Goal: Information Seeking & Learning: Compare options

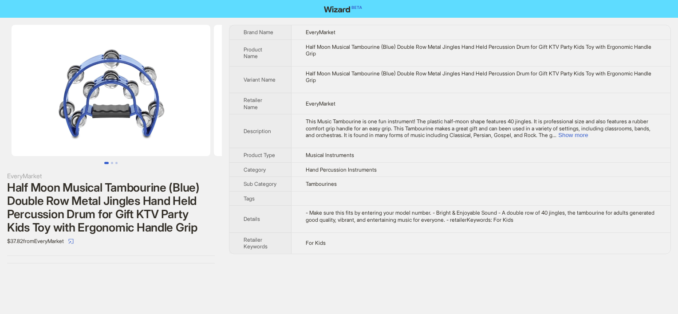
click at [309, 46] on div "Half Moon Musical Tambourine (Blue) Double Row Metal Jingles Hand Held Percussi…" at bounding box center [481, 50] width 351 height 14
drag, startPoint x: 306, startPoint y: 46, endPoint x: 316, endPoint y: 46, distance: 9.8
click at [316, 46] on div "Half Moon Musical Tambourine (Blue) Double Row Metal Jingles Hand Held Percussi…" at bounding box center [481, 50] width 351 height 14
copy div "Half"
click at [588, 135] on button "Show more" at bounding box center [573, 135] width 30 height 7
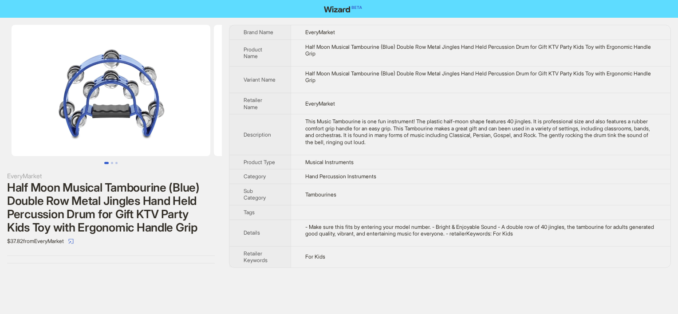
click at [408, 201] on td "Tambourines" at bounding box center [481, 194] width 380 height 21
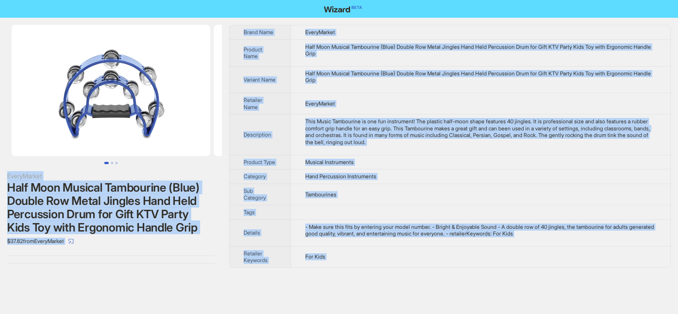
copy div "EveryMarket Half Moon Musical Tambourine (Blue) Double Row Metal Jingles Hand H…"
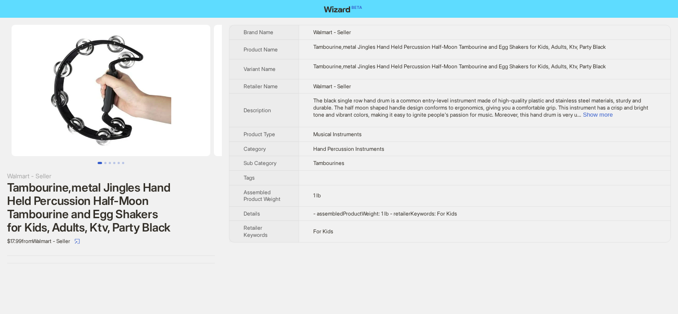
click at [625, 114] on div "The black single row hand drum is a common entry-level instrument made of high-…" at bounding box center [484, 107] width 343 height 21
click at [613, 114] on button "Show more" at bounding box center [598, 114] width 30 height 7
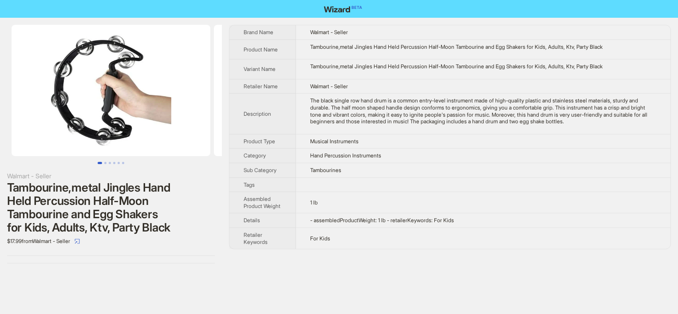
click at [345, 138] on span "Musical Instruments" at bounding box center [334, 141] width 48 height 7
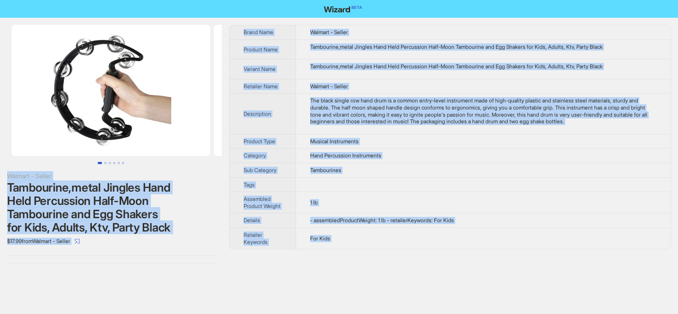
copy div "Walmart - Seller Tambourine,metal Jingles Hand Held Percussion Half-Moon Tambou…"
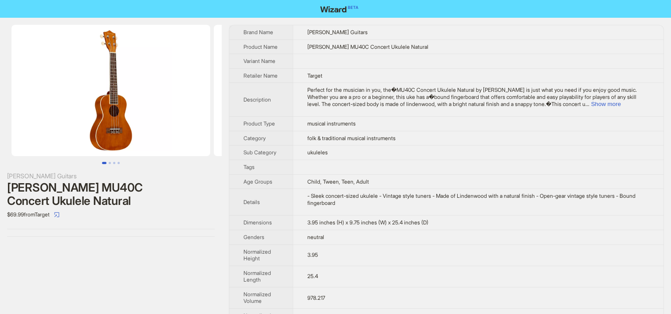
click at [382, 155] on td "ukuleles" at bounding box center [478, 153] width 371 height 15
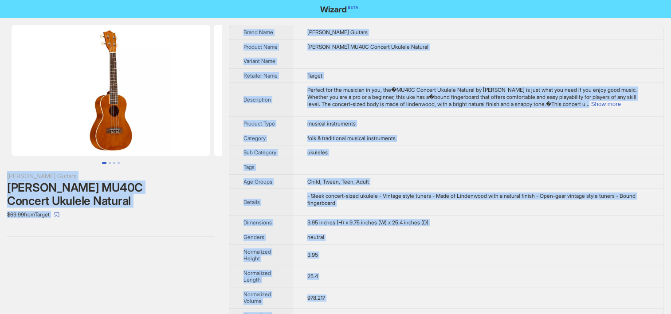
copy div "Mitchell Guitars Mitchell MU40C Concert Ukulele Natural $69.99 from Target Bran…"
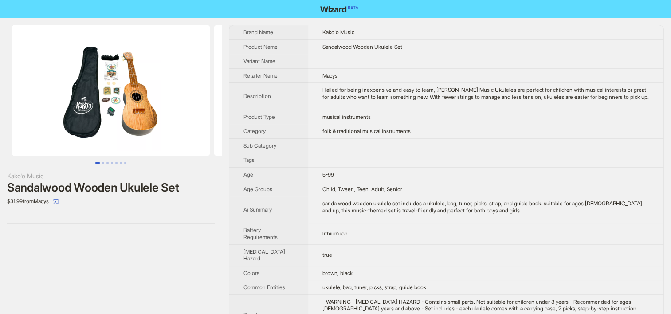
click at [387, 188] on td "Child, Tween, Teen, Adult, Senior" at bounding box center [486, 189] width 356 height 15
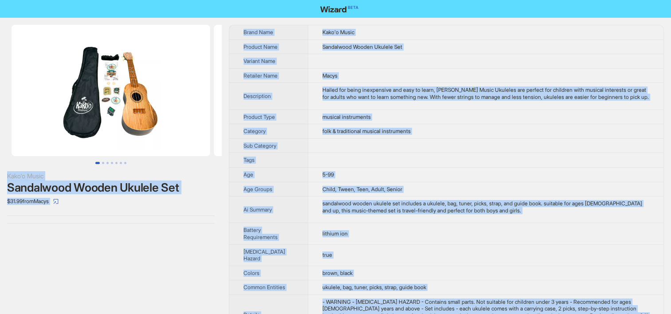
copy div "Kako'o Music Sandalwood Wooden Ukulele Set $31.99 from Macys Brand Name Kako'o …"
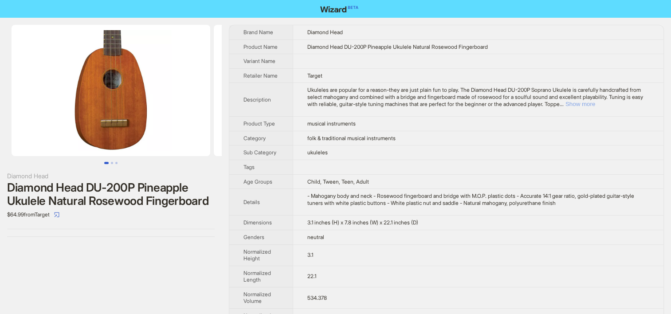
click at [595, 107] on button "Show more" at bounding box center [581, 104] width 30 height 7
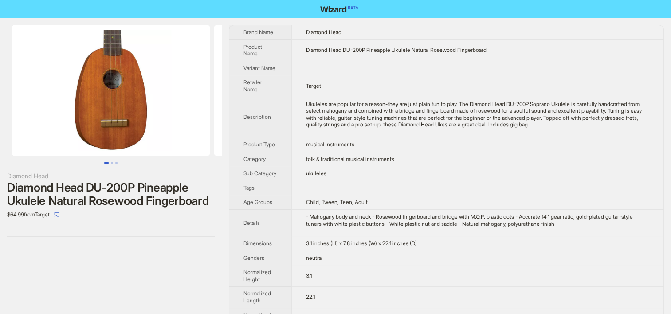
click at [274, 195] on th "Tags" at bounding box center [260, 188] width 62 height 15
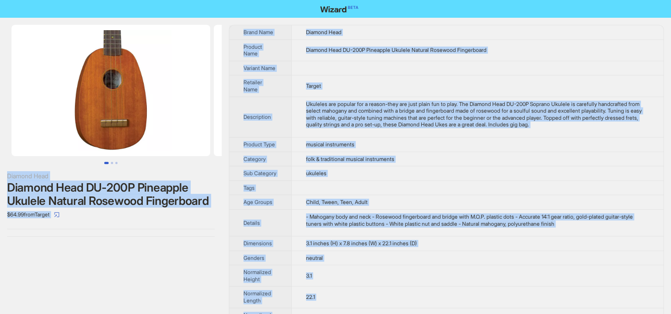
copy div "Diamond Head Diamond Head DU-200P Pineapple Ukulele Natural Rosewood Fingerboar…"
drag, startPoint x: 53, startPoint y: 265, endPoint x: 57, endPoint y: 263, distance: 4.8
click at [53, 265] on div "Diamond Head Diamond Head DU-200P Pineapple Ukulele Natural Rosewood Fingerboar…" at bounding box center [111, 223] width 222 height 410
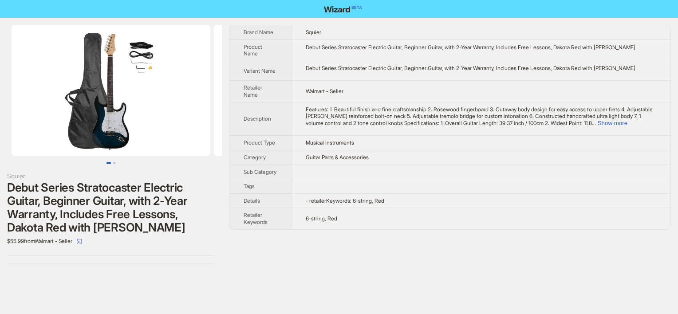
click at [416, 49] on div "Debut Series Stratocaster Electric Guitar, Beginner Guitar, with 2-Year Warrant…" at bounding box center [481, 47] width 351 height 7
click at [378, 229] on td "6-string, Red" at bounding box center [480, 218] width 379 height 21
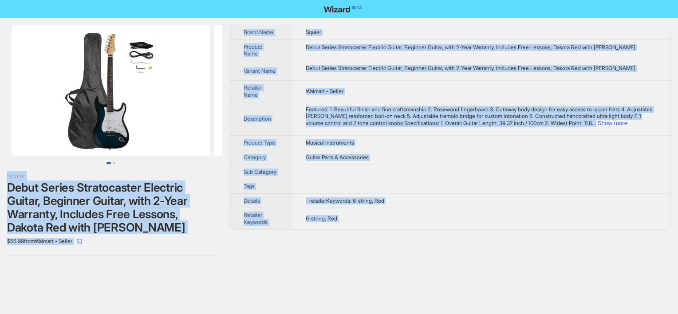
copy div "Squier Debut Series Stratocaster Electric Guitar, Beginner Guitar, with 2-Year …"
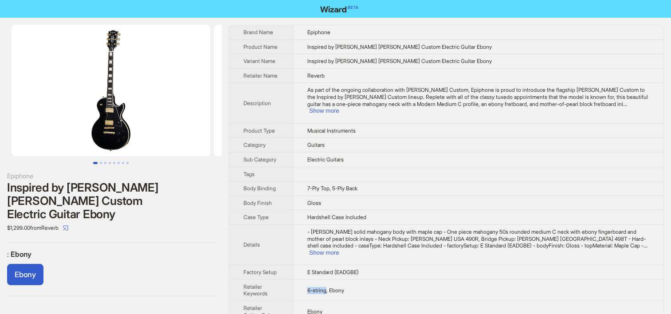
drag, startPoint x: 308, startPoint y: 275, endPoint x: 328, endPoint y: 274, distance: 20.4
click at [328, 280] on td "6-string, Ebony" at bounding box center [478, 290] width 370 height 21
copy span "6-string"
click at [365, 152] on td "Electric Guitars" at bounding box center [478, 159] width 370 height 15
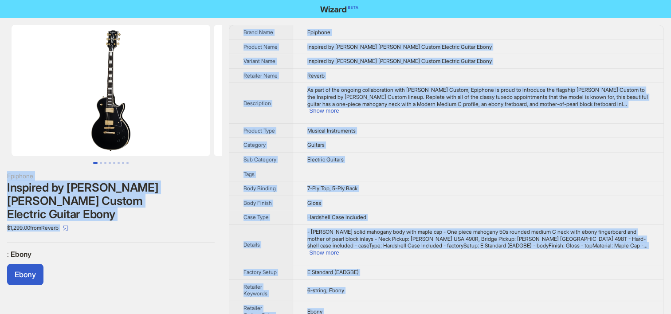
copy div "Epiphone Inspired by Gibson Les Paul Custom Electric Guitar Ebony $1,299.00 fro…"
click at [96, 250] on label ": Ebony" at bounding box center [111, 254] width 208 height 9
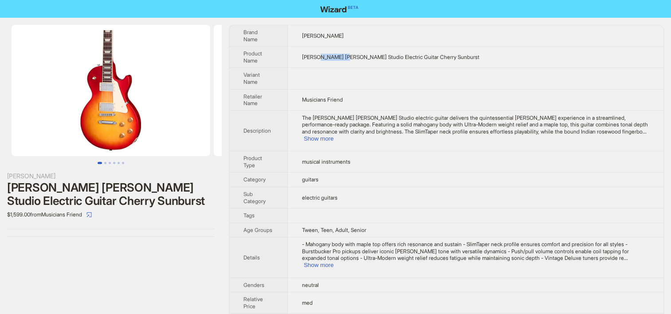
drag, startPoint x: 321, startPoint y: 51, endPoint x: 346, endPoint y: 49, distance: 25.0
click at [346, 54] on span "Gibson Les Paul Studio Electric Guitar Cherry Sunburst" at bounding box center [390, 57] width 177 height 7
click at [334, 135] on button "Show more" at bounding box center [319, 138] width 30 height 7
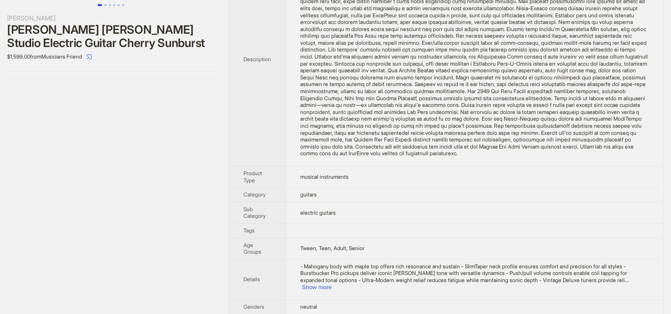
scroll to position [221, 0]
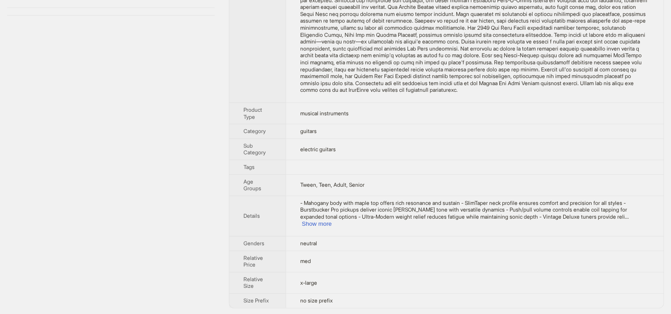
click at [634, 227] on td "- Mahogany body with maple top offers rich resonance and sustain - SlimTaper ne…" at bounding box center [475, 216] width 378 height 40
click at [332, 224] on button "Show more" at bounding box center [317, 224] width 30 height 7
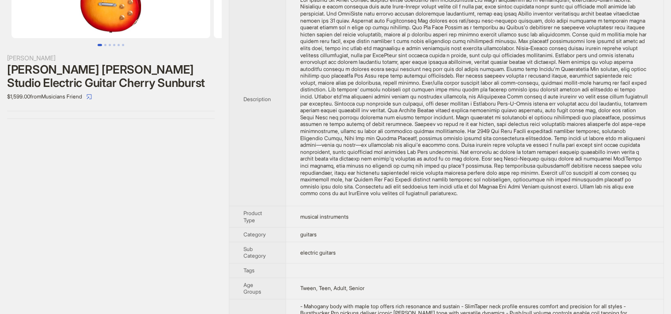
scroll to position [0, 0]
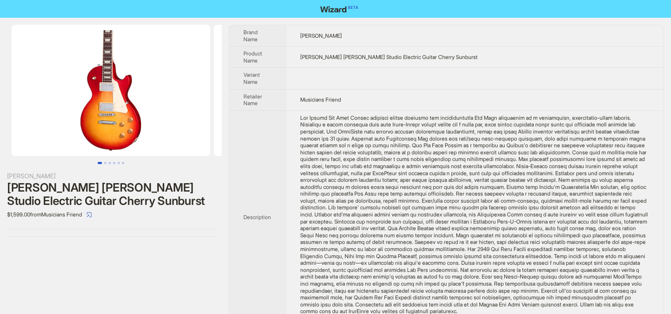
click at [383, 195] on div "The Gibson Les Paul Studio electric guitar delivers the quintessential Les Paul…" at bounding box center [474, 214] width 349 height 201
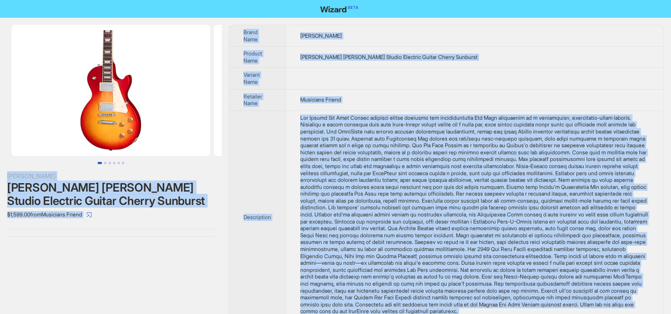
copy div "Gibson Gibson Les Paul Studio Electric Guitar Cherry Sunburst $1,599.00 from Mu…"
click at [326, 51] on td "Gibson Les Paul Studio Electric Guitar Cherry Sunburst" at bounding box center [475, 57] width 378 height 21
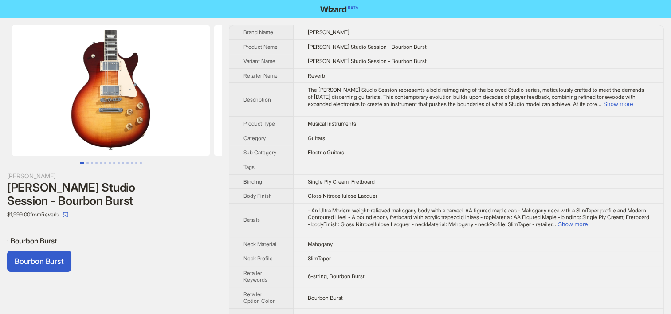
click at [366, 165] on td at bounding box center [479, 167] width 370 height 15
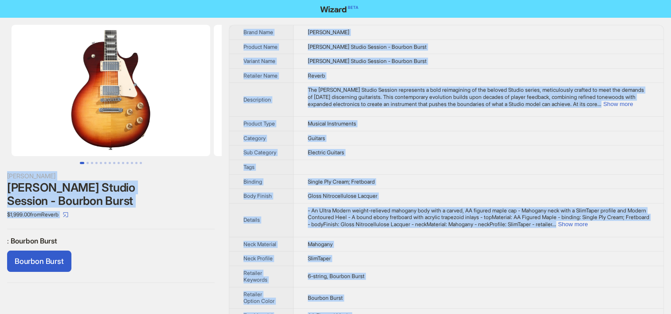
copy div "[PERSON_NAME] [PERSON_NAME] Studio Session - Bourbon Burst $1,999.00 from Rever…"
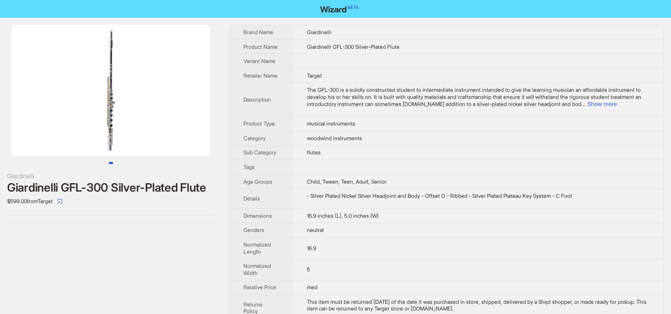
drag, startPoint x: 361, startPoint y: 92, endPoint x: 354, endPoint y: 89, distance: 7.9
click at [361, 92] on td "The GFL-300 is a solidly constructed student to intermediate instrument intende…" at bounding box center [477, 100] width 371 height 34
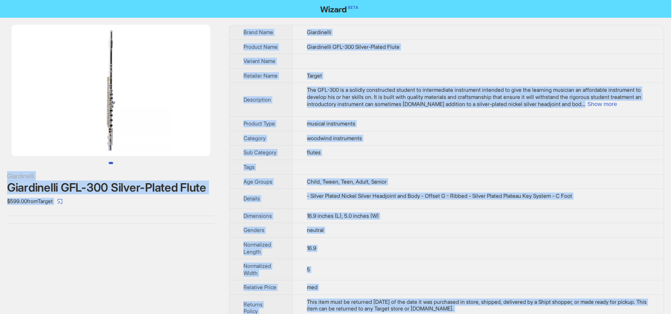
copy div "Giardinelli Giardinelli GFL-300 Silver-Plated Flute $599.00 from Target Brand N…"
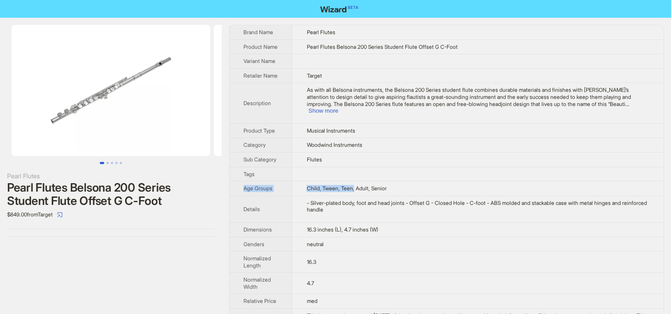
click at [356, 180] on tbody "Brand Name Pearl Flutes Product Name Pearl Flutes Belsona 200 Series Student Fl…" at bounding box center [446, 187] width 434 height 324
click at [346, 162] on td "Flutes" at bounding box center [477, 159] width 371 height 15
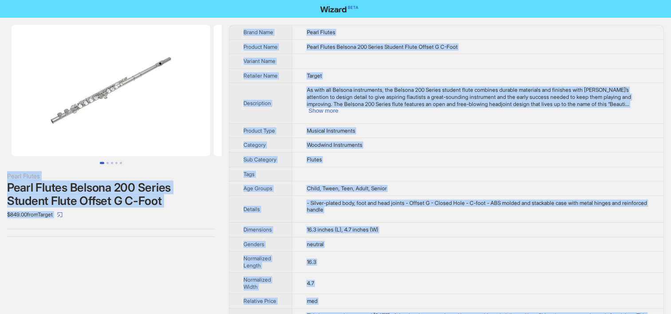
copy div "Lorem Ipsumd Sitam Consec Adipisc 206 Elitse Doeiusm Tempo Incidi U L-Etdo $498…"
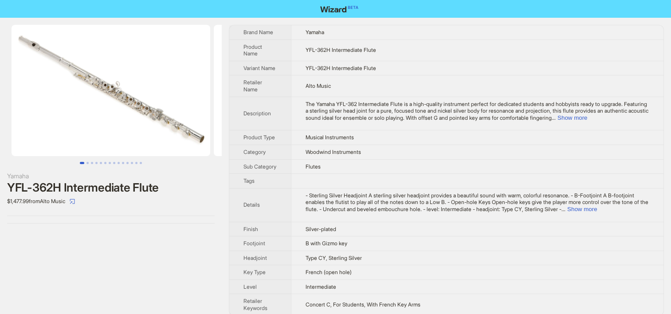
click at [417, 174] on td "Flutes" at bounding box center [477, 166] width 373 height 15
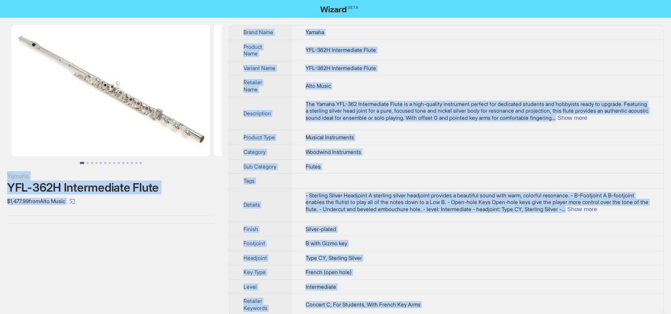
copy div "Yamaha YFL-362H Intermediate Flute $1,477.99 from Alto Music Brand Name Yamaha …"
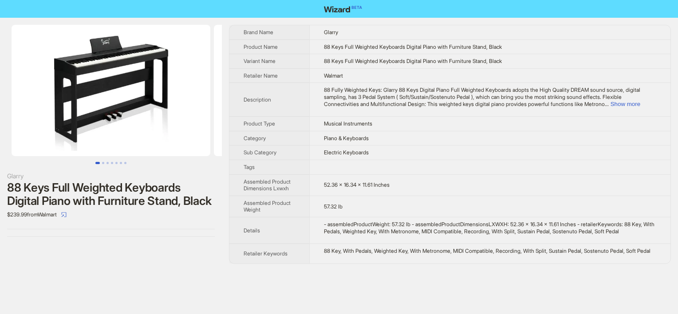
click at [364, 106] on div "88 Fully Weighted Keys: Glarry 88 Keys Digital Piano Full Weighted Keyboards ad…" at bounding box center [490, 97] width 332 height 21
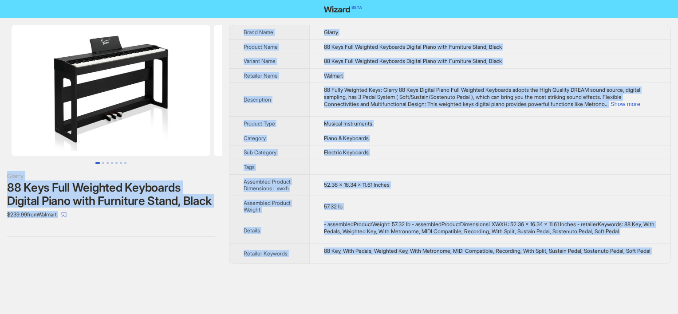
copy div "Glarry 88 Keys Full Weighted Keyboards Digital Piano with Furniture Stand, Blac…"
click at [343, 48] on span "88 Keys Full Weighted Keyboards Digital Piano with Furniture Stand, Black" at bounding box center [413, 46] width 178 height 7
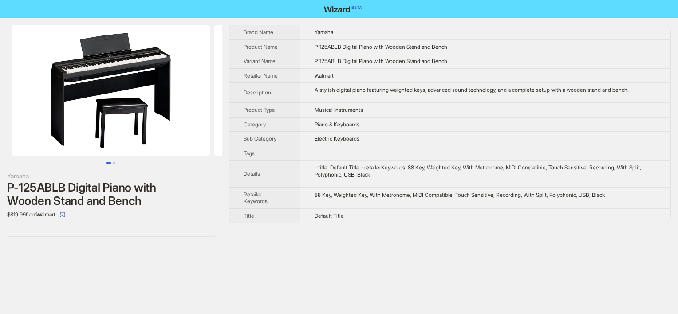
click at [371, 225] on div "Brand Name Yamaha Product Name P-125ABLB Digital Piano with Wooden Stand and Be…" at bounding box center [450, 131] width 442 height 212
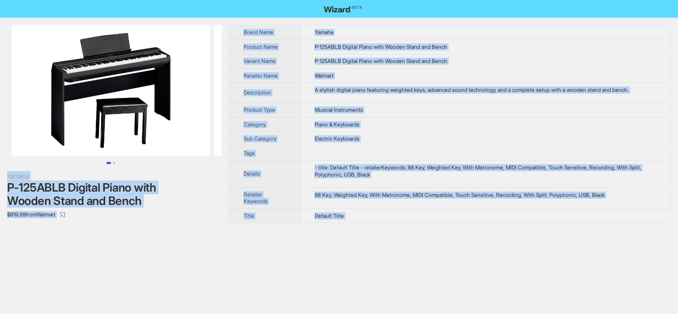
copy div "Yamaha P-125ABLB Digital Piano with Wooden Stand and Bench $819.99 from Walmart…"
click at [310, 146] on td at bounding box center [485, 153] width 370 height 15
click at [355, 58] on span "P-125ABLB Digital Piano with Wooden Stand and Bench" at bounding box center [381, 61] width 133 height 7
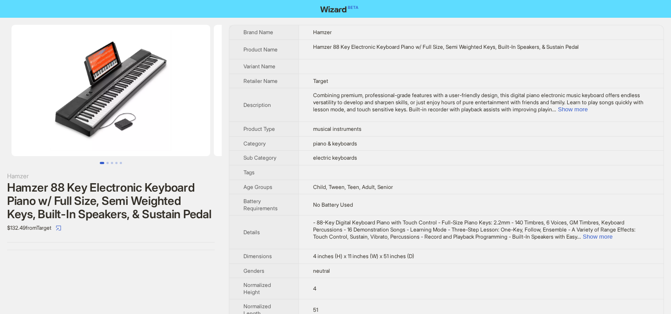
click at [385, 188] on span "Child, Tween, Teen, Adult, Senior" at bounding box center [353, 187] width 80 height 7
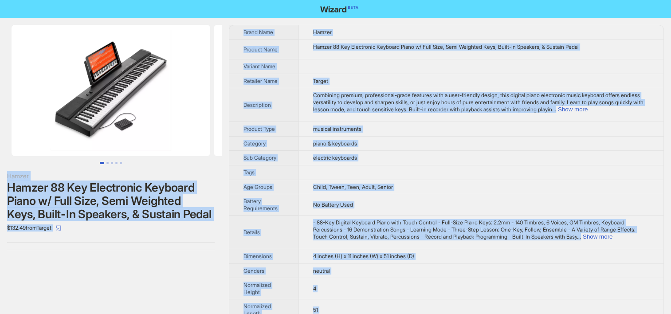
copy div "[PERSON_NAME] 88 Key Electronic Keyboard Piano w/ Full Size, Semi Weighted Keys…"
click at [358, 62] on td at bounding box center [481, 66] width 365 height 15
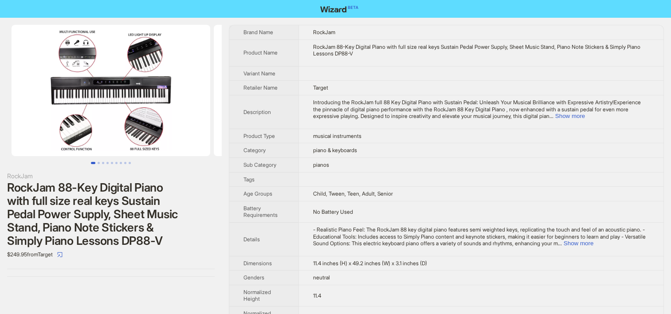
click at [409, 179] on td at bounding box center [481, 179] width 365 height 15
click at [555, 119] on button "Show more" at bounding box center [570, 116] width 30 height 7
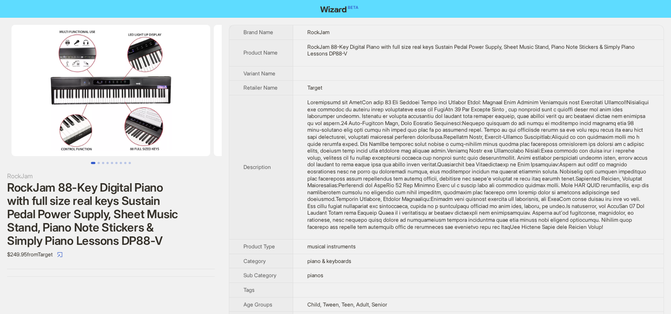
click at [339, 158] on div "Introducing the RockJam full 88 Key Digital Piano with Sustain Pedal: Unleash Y…" at bounding box center [478, 164] width 342 height 131
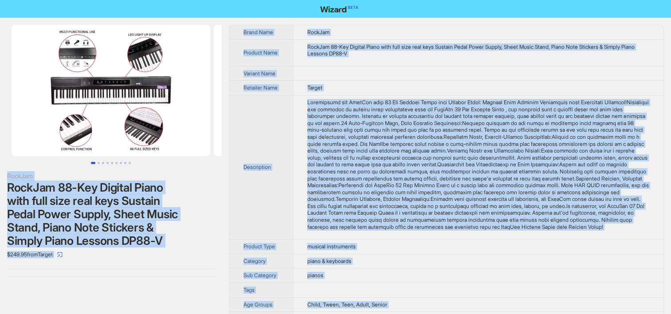
copy div "RockJam RockJam 88-Key Digital Piano with full size real keys Sustain Pedal Pow…"
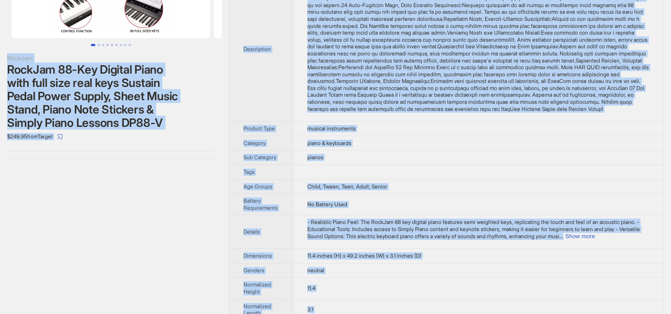
scroll to position [133, 0]
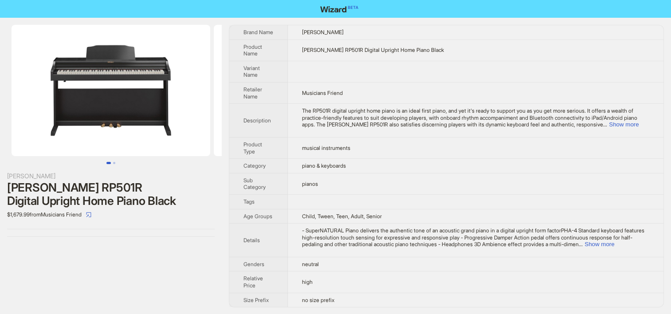
click at [382, 98] on td "Musicians Friend" at bounding box center [476, 92] width 376 height 21
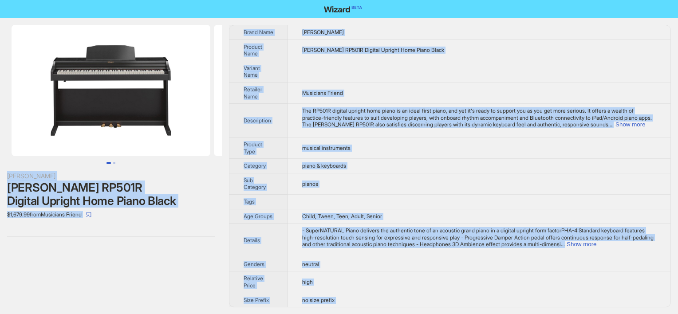
copy div "[PERSON_NAME] RP501R Digital Upright Home Piano Black $1,679.99 from Musicians …"
click at [327, 221] on td "Child, Tween, Teen, Adult, Senior" at bounding box center [479, 216] width 382 height 15
click at [336, 98] on td "Musicians Friend" at bounding box center [479, 92] width 382 height 21
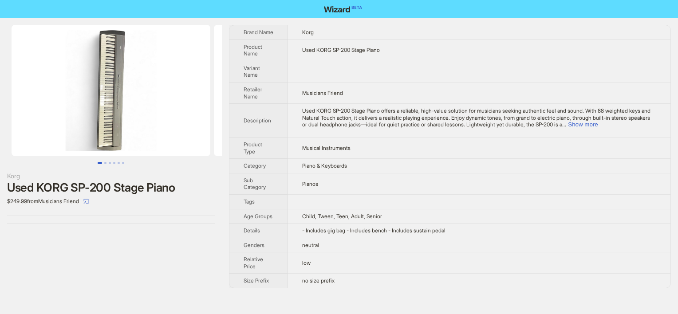
click at [336, 146] on span "Musical Instruments" at bounding box center [326, 148] width 48 height 7
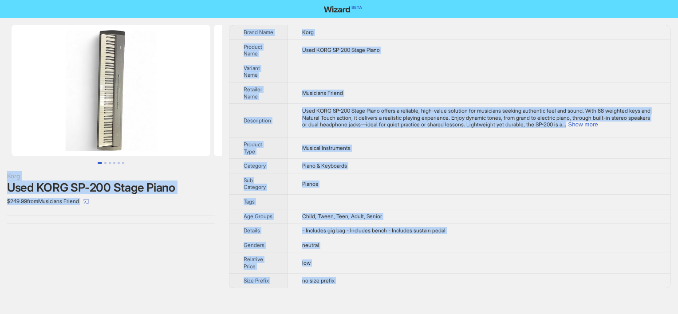
copy div "Korg Used KORG SP-200 Stage Piano $249.99 from Musicians Friend Brand Name Korg…"
click at [354, 140] on td "Musical Instruments" at bounding box center [479, 147] width 382 height 21
click at [350, 61] on td at bounding box center [479, 71] width 382 height 21
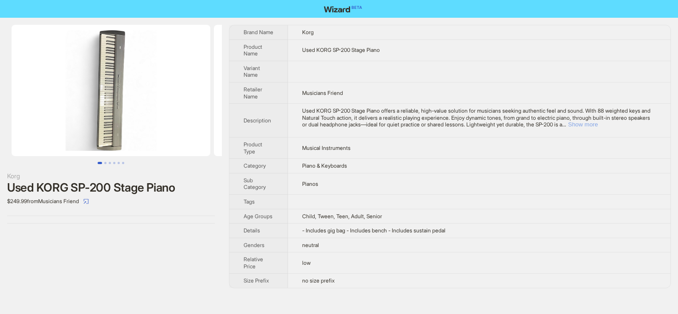
click at [598, 125] on button "Show more" at bounding box center [583, 124] width 30 height 7
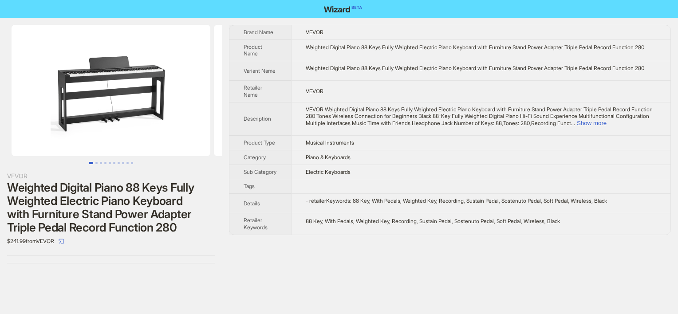
click at [357, 213] on td "- retailerKeywords: 88 Key, With Pedals, Weighted Key, Recording, Sustain Pedal…" at bounding box center [480, 203] width 379 height 20
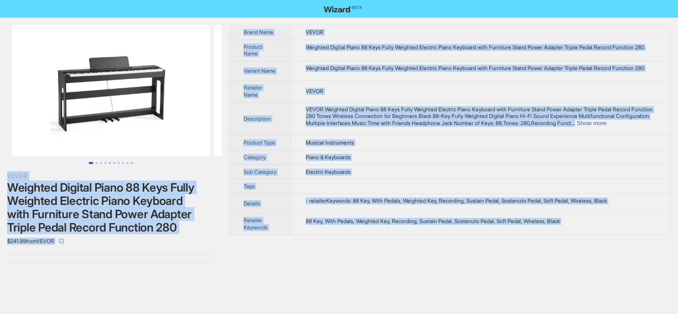
copy div "VEVOR Weighted Digital Piano 88 Keys Fully Weighted Electric Piano Keyboard wit…"
click at [86, 246] on div "$241.99 from VEVOR" at bounding box center [111, 241] width 208 height 14
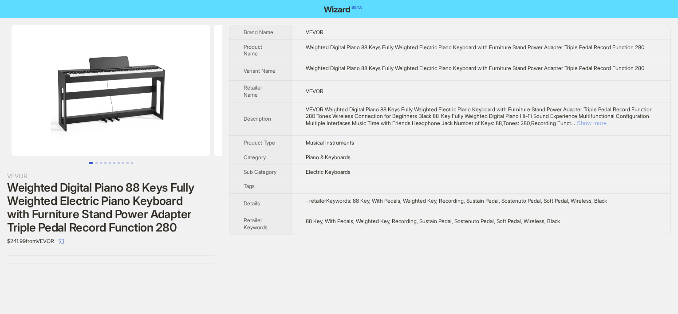
click at [607, 126] on button "Show more" at bounding box center [592, 123] width 30 height 7
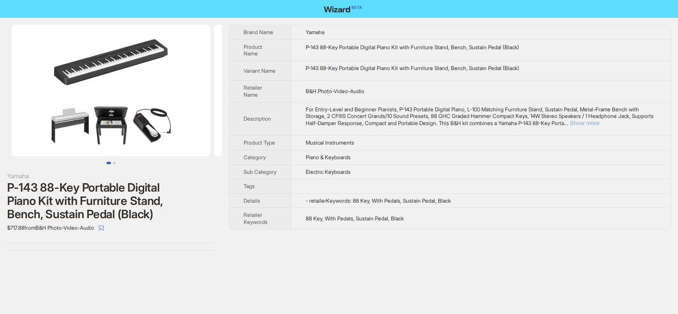
click at [599, 122] on button "Show more" at bounding box center [585, 123] width 30 height 7
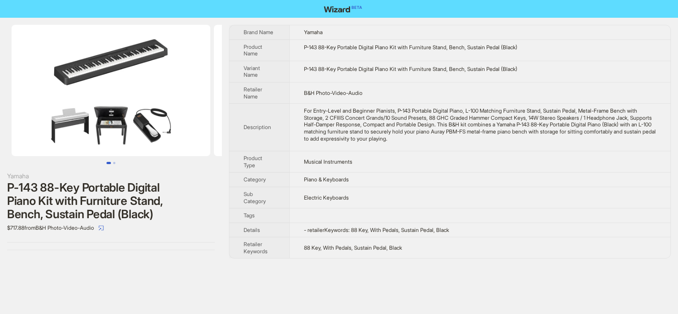
click at [448, 118] on div "For Entry-Level and Beginner Pianists, P-143 Portable Digital Piano, L-100 Matc…" at bounding box center [480, 124] width 352 height 35
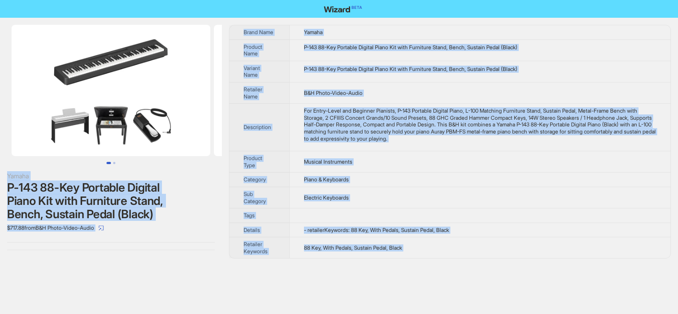
copy div "Yamaha P-143 88-Key Portable Digital Piano Kit with Furniture Stand, Bench, Sus…"
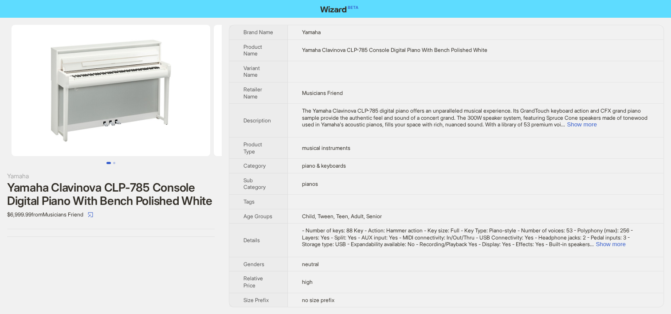
click at [407, 144] on td "musical instruments" at bounding box center [476, 147] width 376 height 21
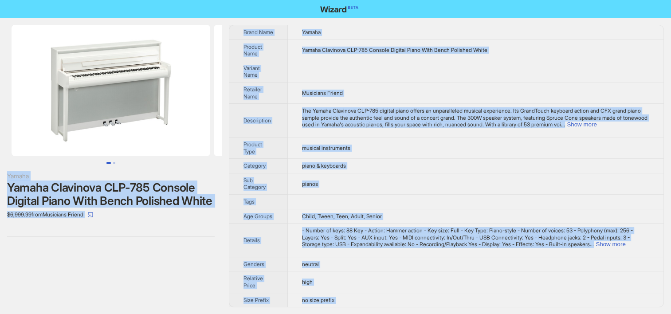
copy div "Yamaha Yamaha Clavinova CLP-785 Console Digital Piano With Bench Polished White…"
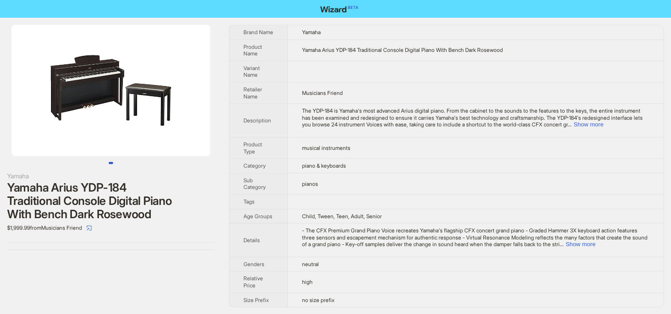
click at [366, 130] on td "The YDP-184 is Yamaha's most advanced Arius digital piano. From the cabinet to …" at bounding box center [476, 121] width 376 height 34
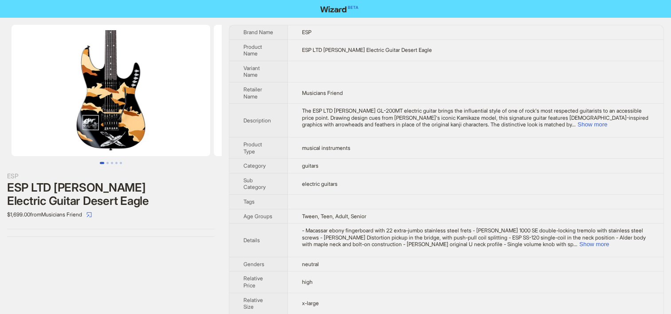
click at [326, 118] on span "The ESP LTD George Lynch GL-200MT electric guitar brings the influential style …" at bounding box center [475, 117] width 347 height 20
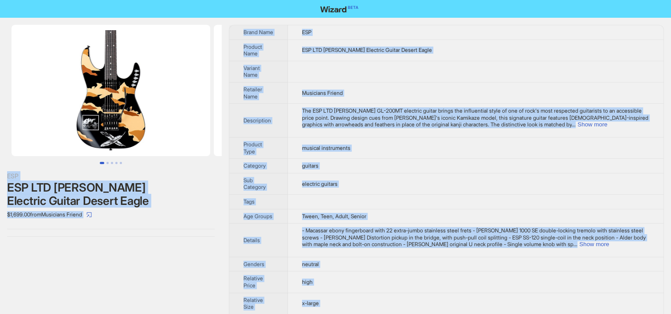
copy div "ESP ESP LTD George Lynch Electric Guitar Desert Eagle $1,699.00 from Musicians …"
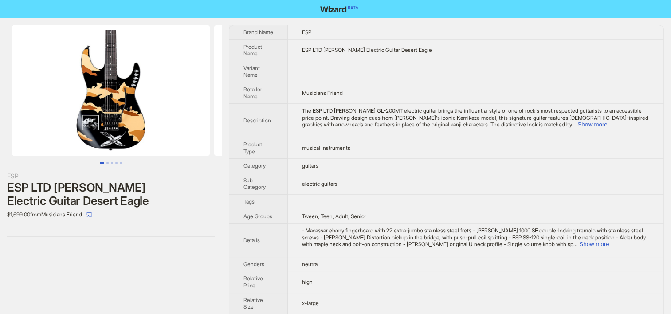
click at [307, 148] on span "musical instruments" at bounding box center [326, 148] width 48 height 7
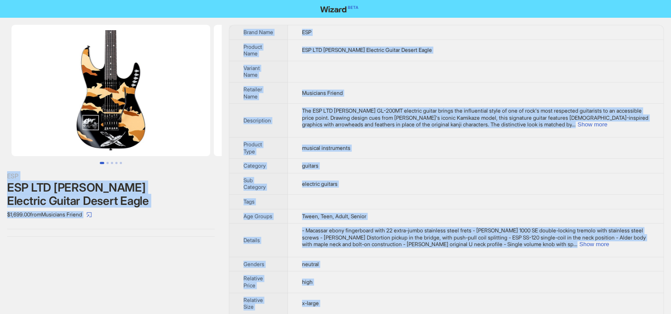
copy div "ESP ESP LTD George Lynch Electric Guitar Desert Eagle $1,699.00 from Musicians …"
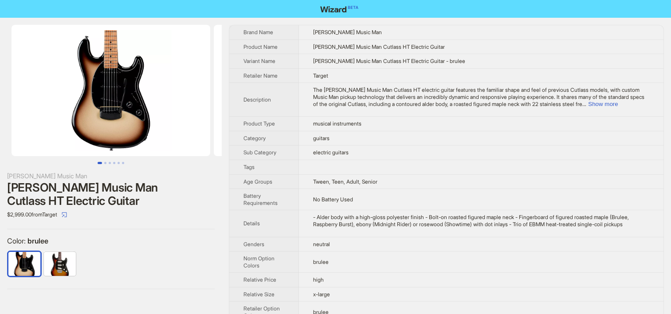
click at [382, 214] on div "- Alder body with a high-gloss polyester finish - Bolt-on roasted figured maple…" at bounding box center [481, 221] width 336 height 14
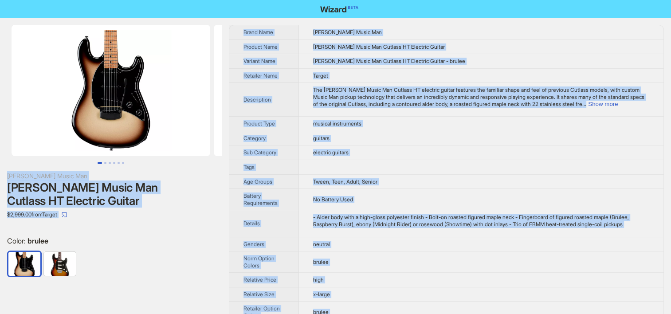
copy div "[PERSON_NAME] Music Man [PERSON_NAME] Music Man Cutlass HT Electric Guitar $2,9…"
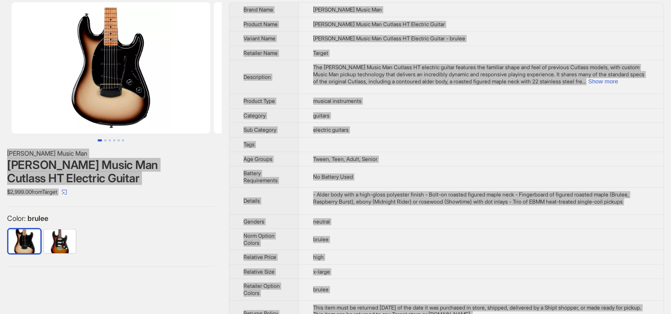
scroll to position [44, 0]
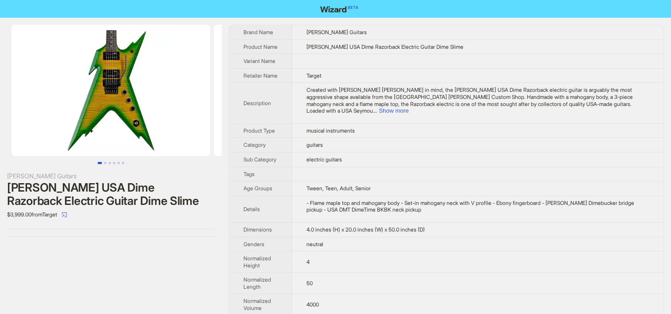
click at [335, 130] on span "musical instruments" at bounding box center [331, 130] width 48 height 7
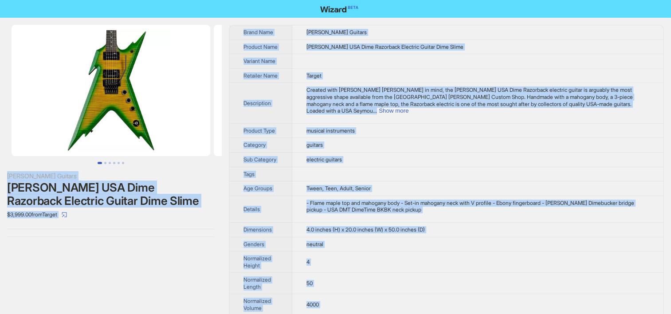
copy div "[PERSON_NAME] Guitars [PERSON_NAME] USA Dime Razorback Electric Guitar Dime Sli…"
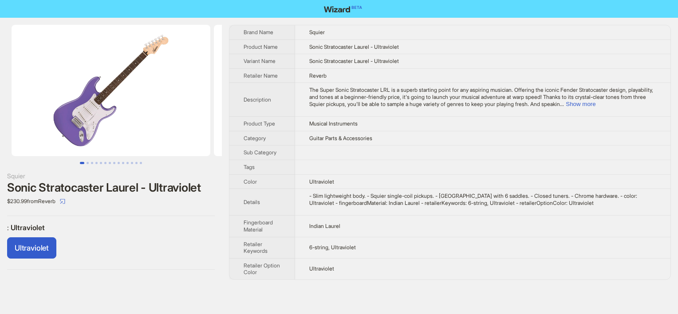
click at [375, 101] on span "The Super Sonic Stratocaster LRL is a superb starting point for any aspiring mu…" at bounding box center [481, 97] width 344 height 20
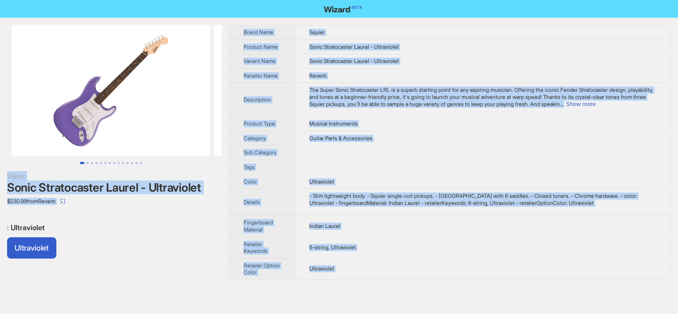
copy div "Squier Sonic Stratocaster Laurel - Ultraviolet $230.99 from Reverb : Ultraviole…"
click at [102, 8] on nav at bounding box center [339, 9] width 678 height 18
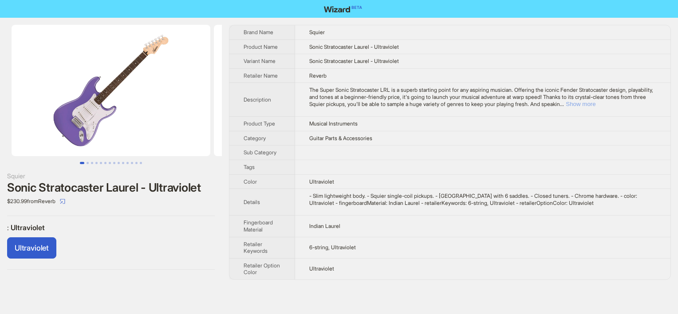
click at [595, 105] on button "Show more" at bounding box center [581, 104] width 30 height 7
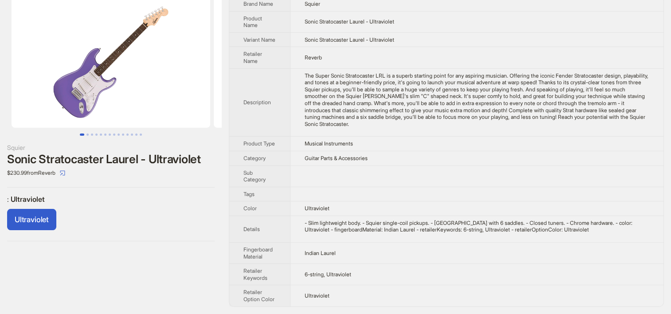
scroll to position [34, 0]
click at [104, 209] on div "Ultraviolet" at bounding box center [111, 221] width 208 height 25
click at [376, 102] on div "The Super Sonic Stratocaster LRL is a superb starting point for any aspiring mu…" at bounding box center [477, 99] width 345 height 55
click at [65, 170] on icon "select" at bounding box center [62, 172] width 5 height 5
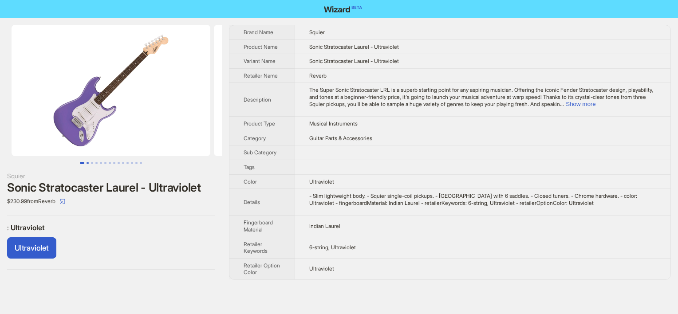
click at [87, 162] on button "Go to slide 2" at bounding box center [88, 163] width 2 height 2
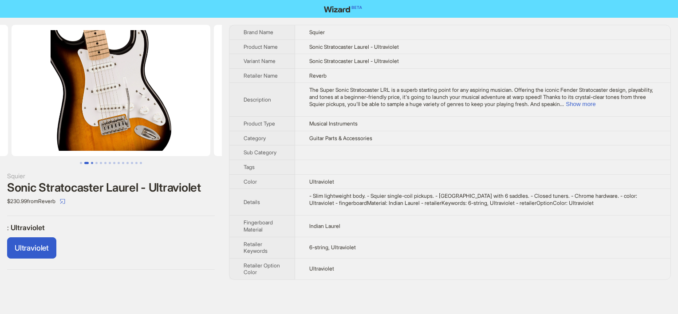
click at [92, 162] on button "Go to slide 3" at bounding box center [92, 163] width 2 height 2
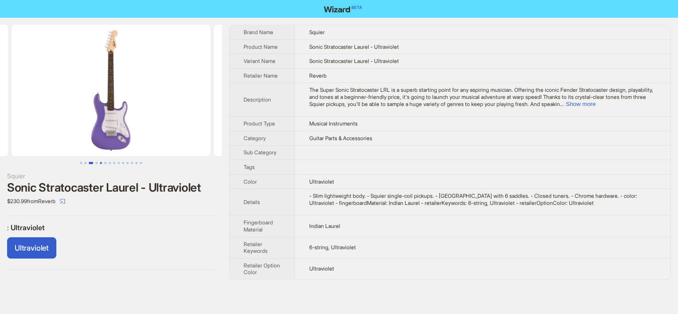
click at [100, 162] on button "Go to slide 5" at bounding box center [101, 163] width 2 height 2
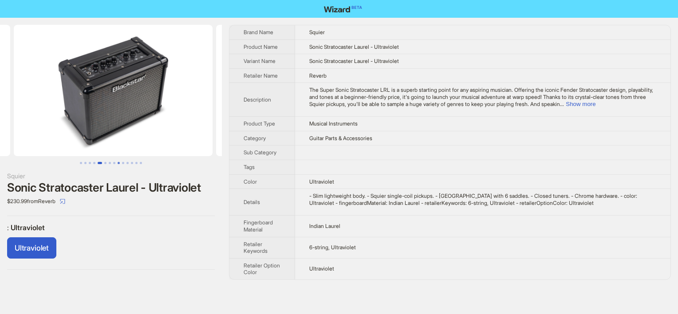
scroll to position [0, 809]
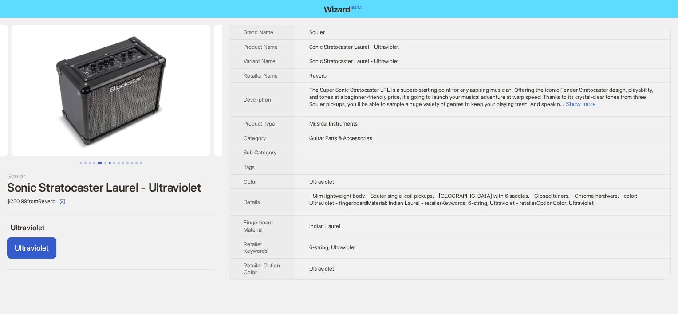
click at [109, 162] on button "Go to slide 7" at bounding box center [110, 163] width 2 height 2
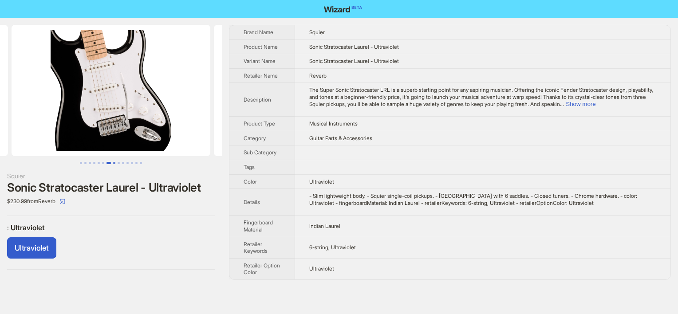
click at [113, 162] on button "Go to slide 8" at bounding box center [114, 163] width 2 height 2
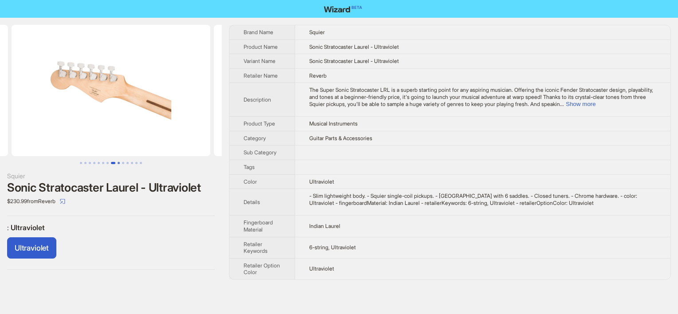
click at [118, 162] on button "Go to slide 9" at bounding box center [119, 163] width 2 height 2
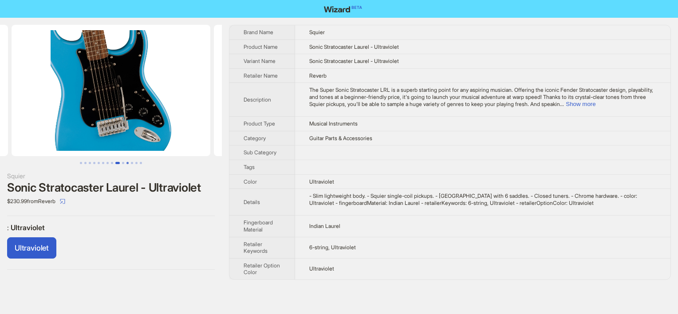
click at [127, 162] on button "Go to slide 11" at bounding box center [127, 163] width 2 height 2
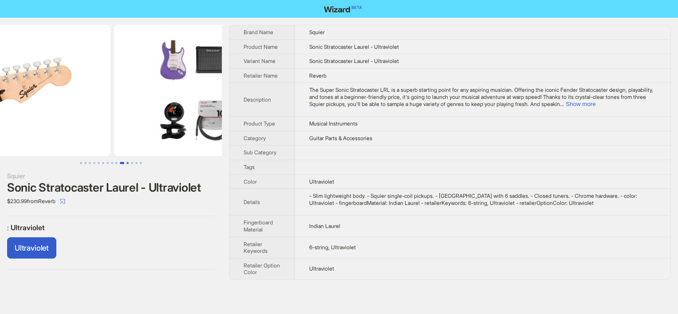
scroll to position [0, 2023]
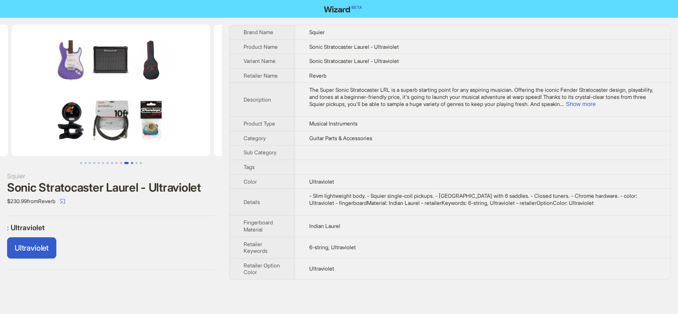
click at [133, 162] on button "Go to slide 12" at bounding box center [132, 163] width 2 height 2
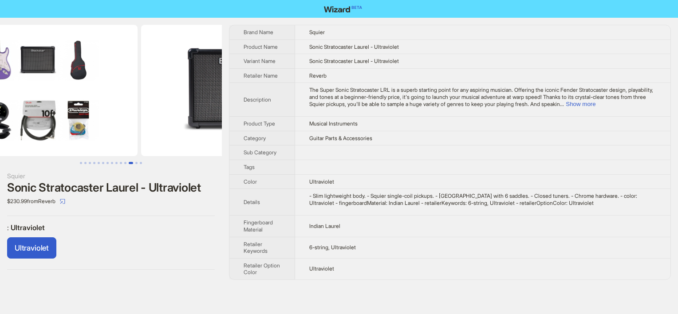
scroll to position [0, 2226]
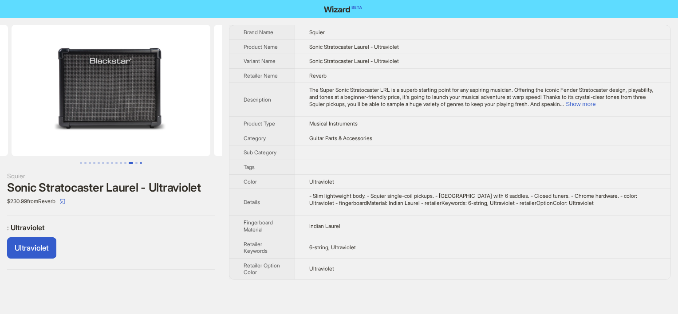
click at [140, 163] on button "Go to slide 14" at bounding box center [141, 163] width 2 height 2
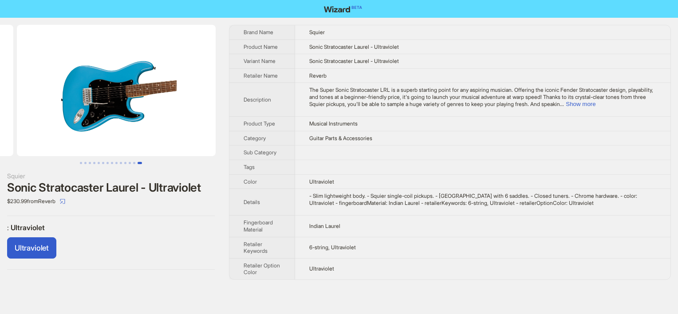
scroll to position [0, 2630]
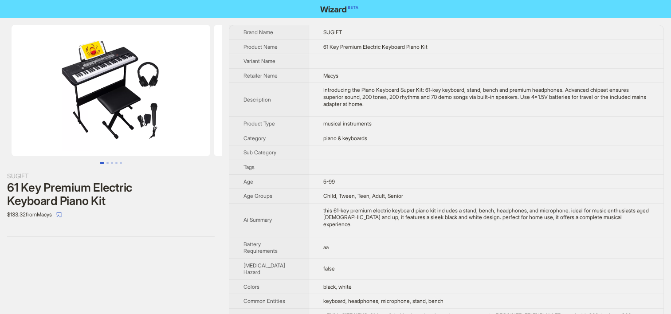
click at [367, 122] on span "musical instruments" at bounding box center [347, 123] width 48 height 7
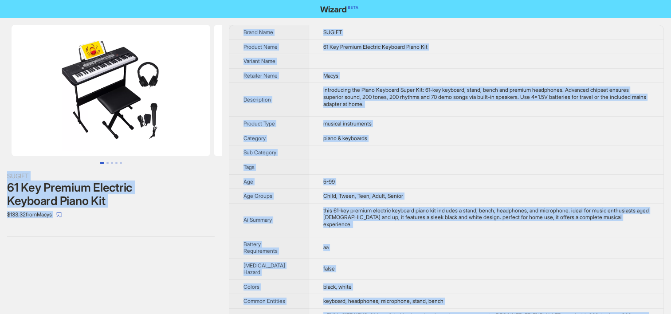
copy div "SUGIFT 61 Key Premium Electric Keyboard Piano Kit $133.32 from Macys Brand Name…"
click at [351, 154] on td at bounding box center [486, 153] width 355 height 15
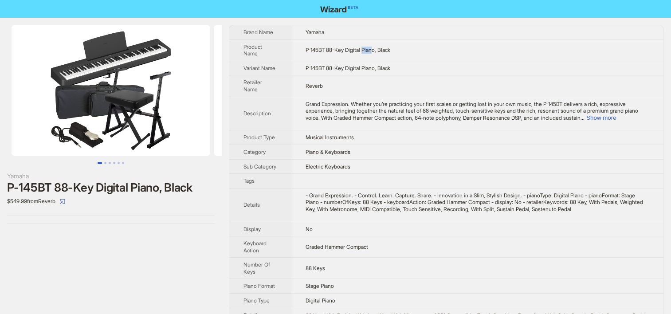
drag, startPoint x: 366, startPoint y: 48, endPoint x: 378, endPoint y: 49, distance: 11.5
click at [378, 49] on span "P-145BT 88-Key Digital Piano, Black" at bounding box center [348, 50] width 85 height 7
copy span "Pian"
click at [359, 181] on td at bounding box center [477, 181] width 373 height 15
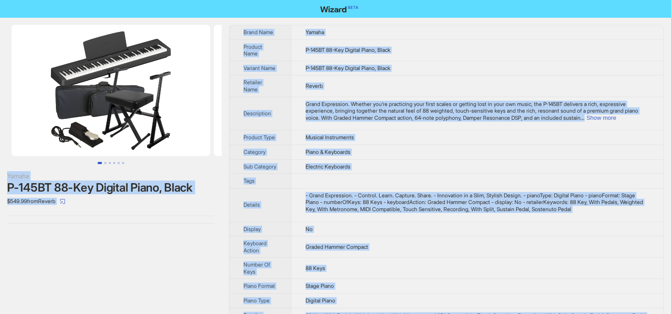
copy div "Yamaha P-145BT 88-Key Digital Piano, Black $549.99 from Reverb Brand Name Yamah…"
click at [346, 147] on td "Piano & Keyboards" at bounding box center [477, 152] width 373 height 15
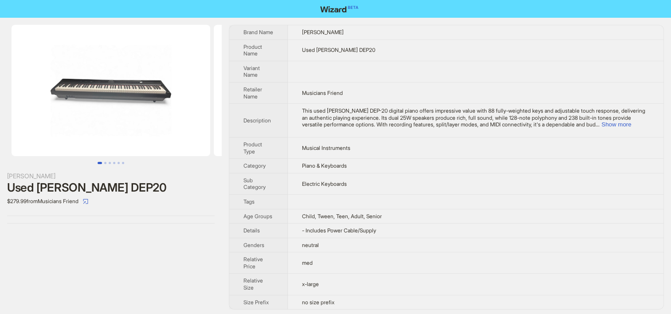
click at [423, 171] on td "Piano & Keyboards" at bounding box center [476, 166] width 376 height 15
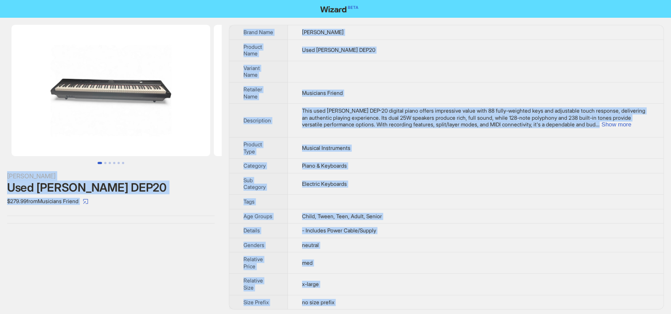
copy div "[PERSON_NAME] Used [PERSON_NAME] DEP20 $279.99 from Musicians Friend Brand Name…"
click at [361, 187] on td "Electric Keyboards" at bounding box center [476, 183] width 376 height 21
click at [82, 247] on div "[PERSON_NAME] Used [PERSON_NAME] DEP20 $279.99 from Musicians Friend" at bounding box center [111, 167] width 222 height 299
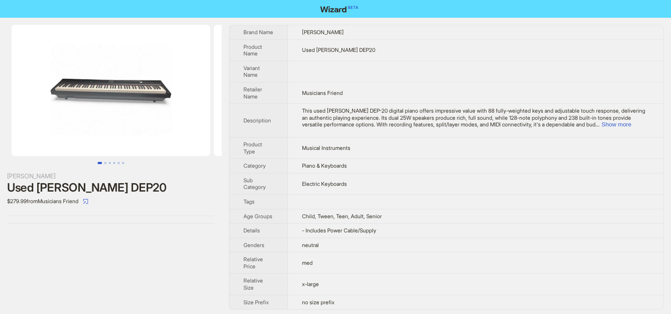
click at [311, 164] on span "Piano & Keyboards" at bounding box center [324, 165] width 45 height 7
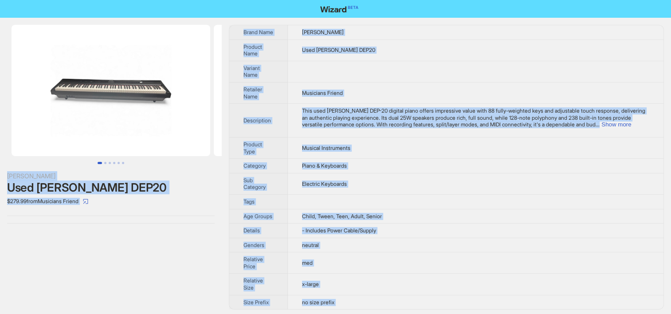
copy div "[PERSON_NAME] Used [PERSON_NAME] DEP20 $279.99 from Musicians Friend Brand Name…"
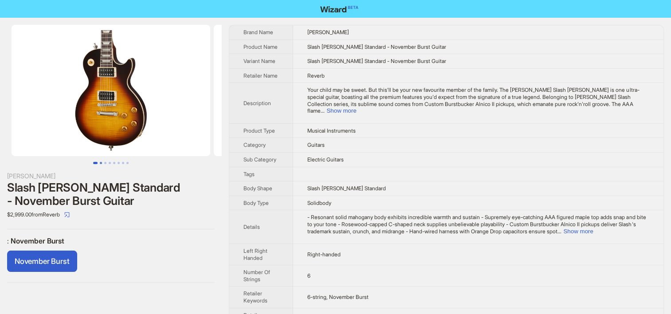
click at [102, 162] on button "Go to slide 2" at bounding box center [101, 163] width 2 height 2
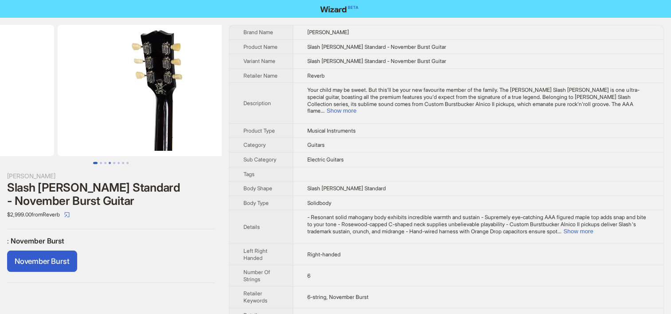
click at [109, 162] on button "Go to slide 4" at bounding box center [110, 163] width 2 height 2
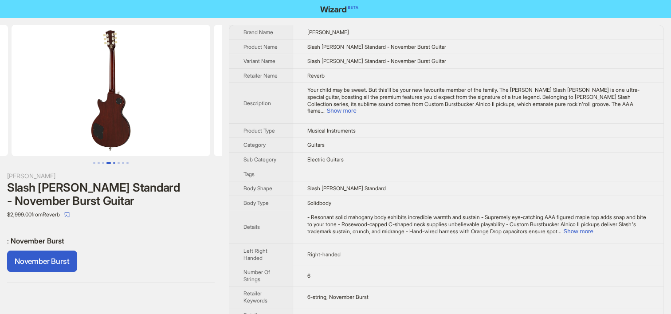
click at [115, 164] on button "Go to slide 5" at bounding box center [114, 163] width 2 height 2
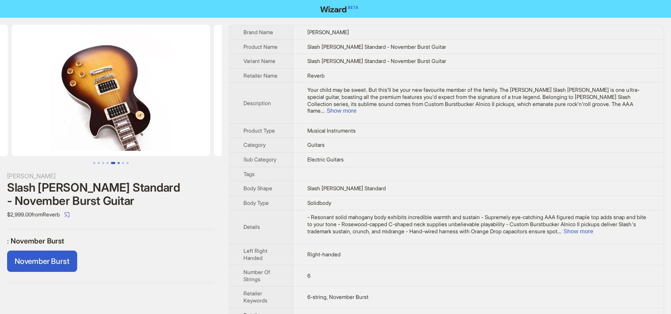
click at [120, 163] on button "Go to slide 6" at bounding box center [119, 163] width 2 height 2
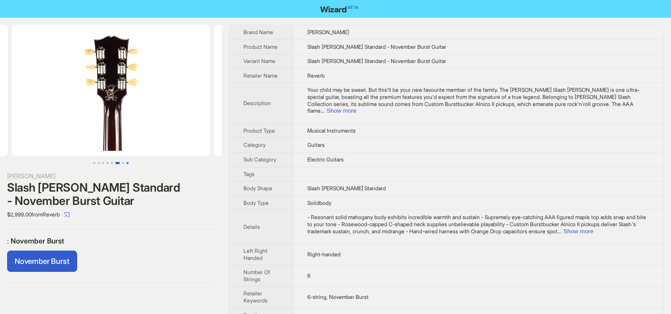
click at [126, 163] on button "Go to slide 8" at bounding box center [127, 163] width 2 height 2
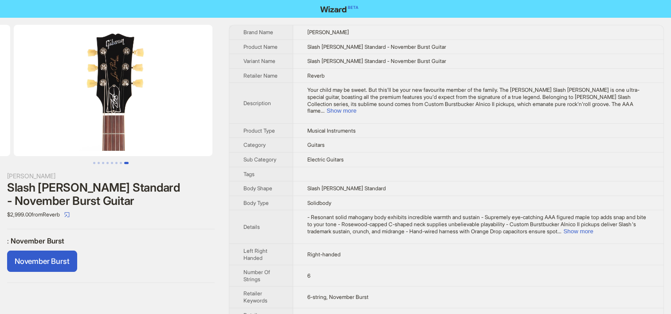
scroll to position [0, 1416]
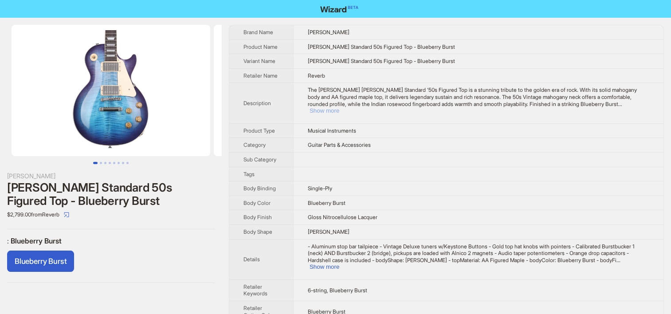
click at [339, 107] on button "Show more" at bounding box center [325, 110] width 30 height 7
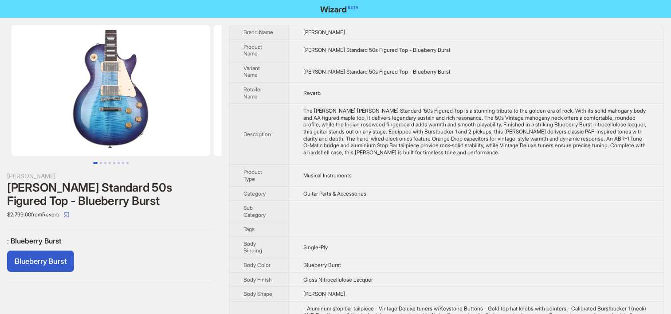
scroll to position [84, 0]
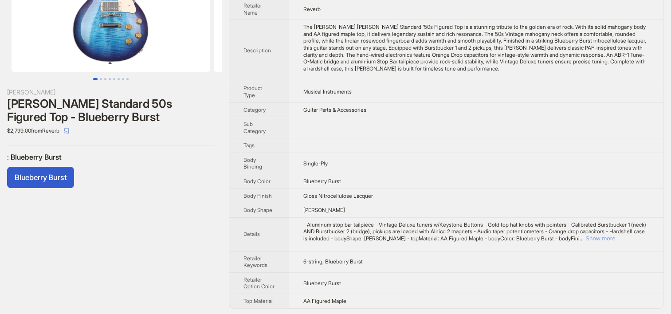
click at [618, 240] on div "- Aluminum stop bar tailpiece - Vintage Deluxe tuners w/Keystone Buttons - Gold…" at bounding box center [476, 231] width 346 height 21
click at [615, 240] on button "Show more" at bounding box center [601, 238] width 30 height 7
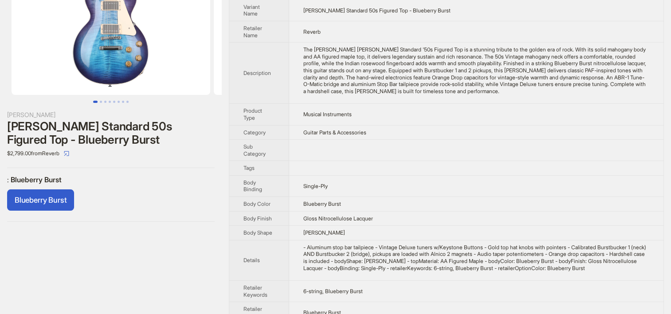
scroll to position [39, 0]
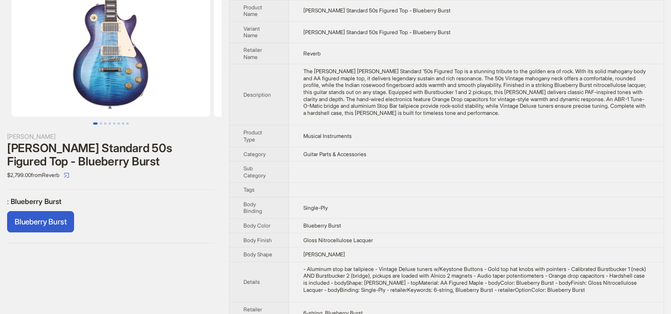
click at [312, 169] on td at bounding box center [476, 171] width 374 height 21
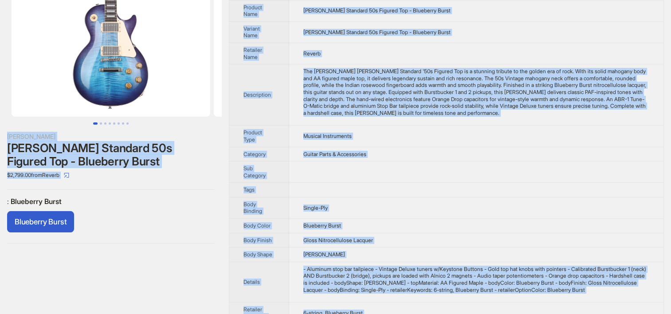
copy div "[PERSON_NAME] [PERSON_NAME] Standard 50s Figured Top - Blueberry Burst $2,799.0…"
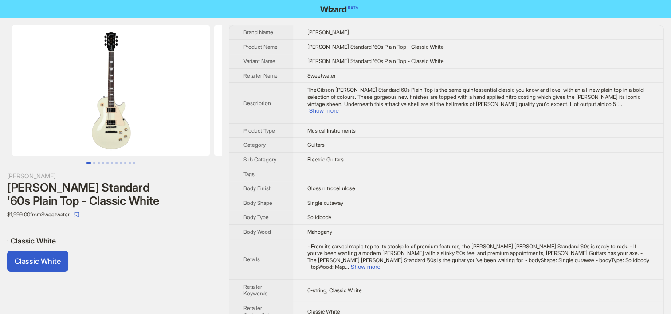
click at [325, 142] on span "Guitars" at bounding box center [315, 145] width 17 height 7
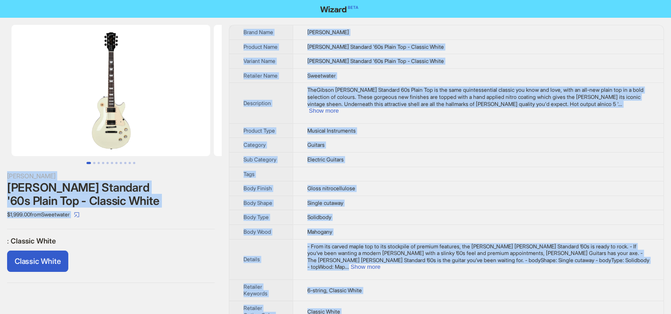
copy div "Gibson Les Paul Standard '60s Plain Top - Classic White $1,999.00 from Sweetwat…"
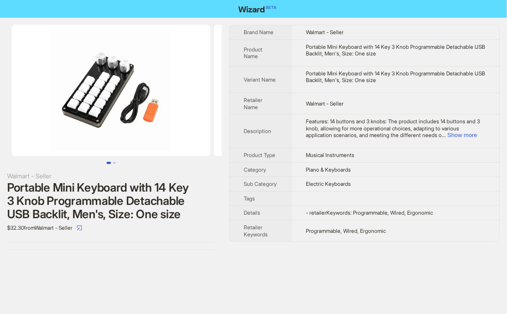
click at [357, 150] on td "Musical Instruments" at bounding box center [395, 155] width 208 height 15
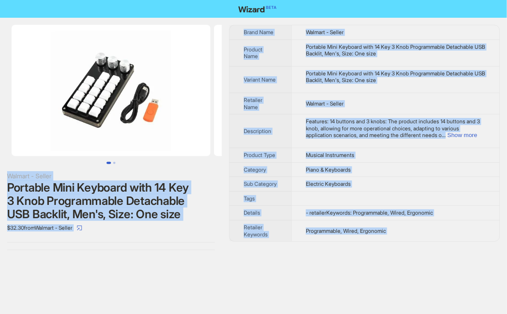
copy div "Walmart - Seller Portable Mini Keyboard with 14 Key 3 Knob Programmable Detacha…"
click at [308, 146] on td "Features: 14 buttons and 3 knobs: The product includes 14 buttons and 3 knob, a…" at bounding box center [395, 131] width 208 height 34
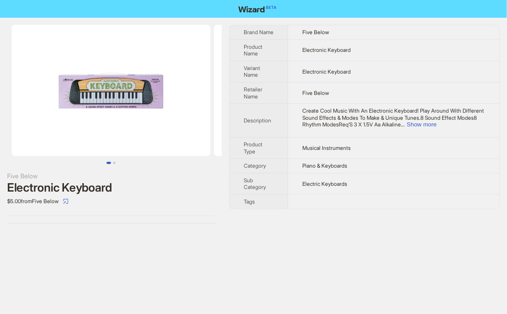
click at [288, 192] on th "Sub Category" at bounding box center [258, 183] width 59 height 21
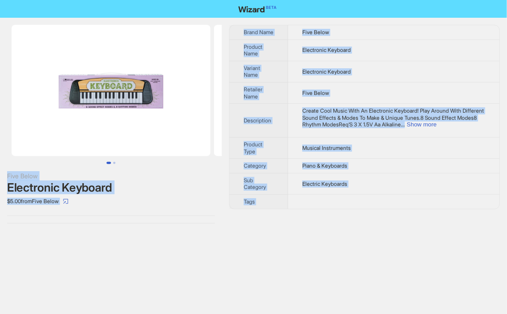
copy div "Five Below Electronic Keyboard $5.00 from Five Below Brand Name Five Below Prod…"
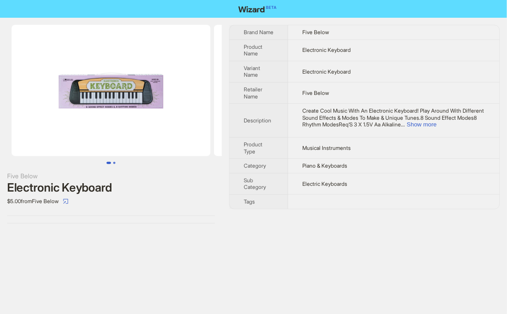
click at [114, 162] on button "Go to slide 2" at bounding box center [114, 163] width 2 height 2
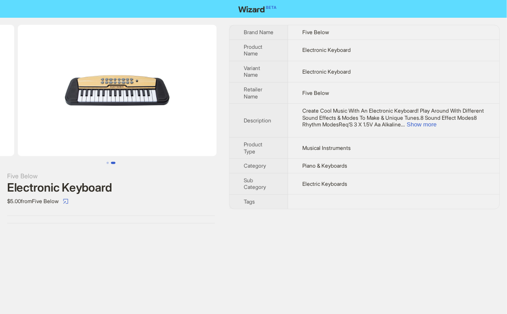
scroll to position [0, 202]
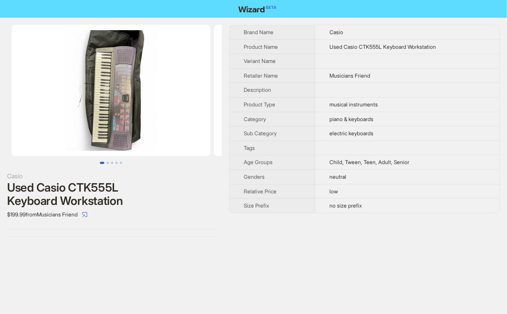
click at [321, 75] on td "Musicians Friend" at bounding box center [407, 75] width 184 height 15
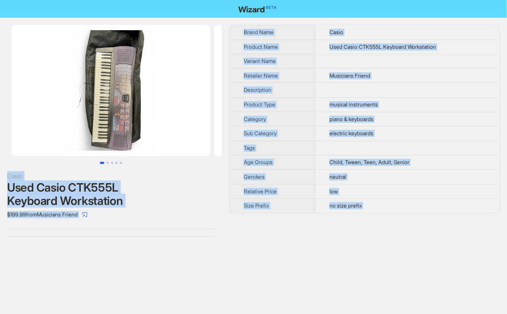
copy div "Casio Used Casio CTK555L Keyboard Workstation $199.99 from Musicians Friend Bra…"
click at [232, 122] on th "Category" at bounding box center [272, 119] width 86 height 15
click at [341, 86] on td at bounding box center [407, 90] width 184 height 15
click at [302, 99] on th "Product Type" at bounding box center [272, 104] width 86 height 15
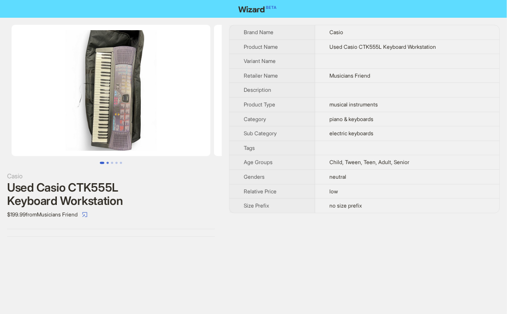
click at [106, 164] on button "Go to slide 2" at bounding box center [107, 163] width 2 height 2
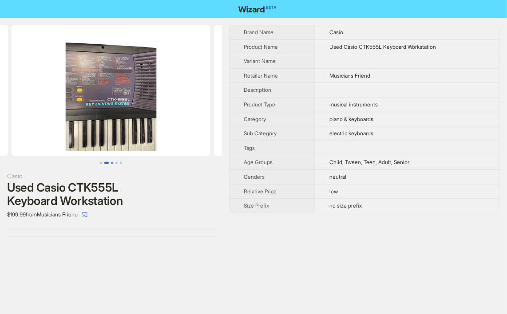
click at [112, 163] on button "Go to slide 3" at bounding box center [112, 163] width 2 height 2
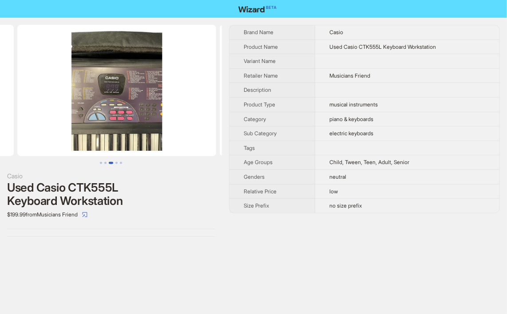
scroll to position [0, 405]
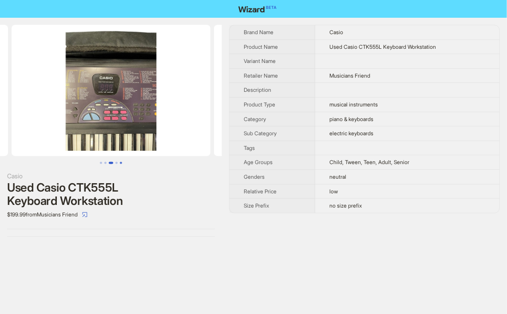
click at [122, 162] on button "Go to slide 5" at bounding box center [121, 163] width 2 height 2
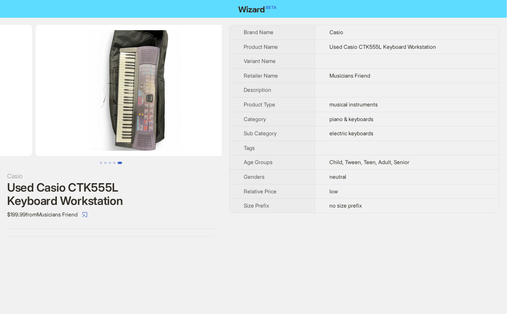
scroll to position [0, 809]
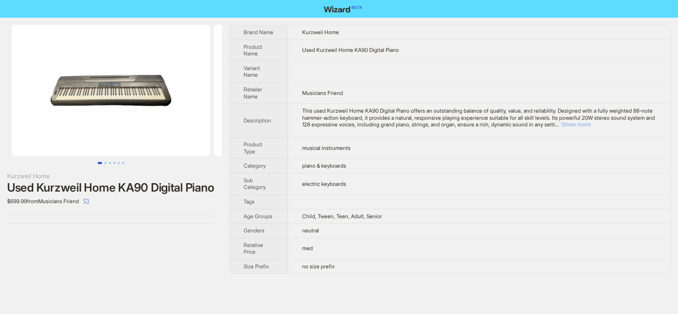
click at [591, 125] on button "Show more" at bounding box center [576, 124] width 30 height 7
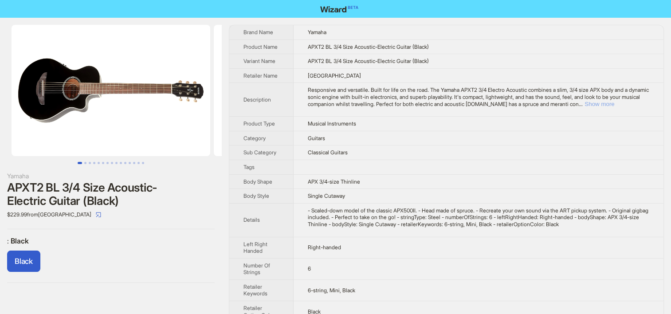
click at [614, 102] on button "Show more" at bounding box center [600, 104] width 30 height 7
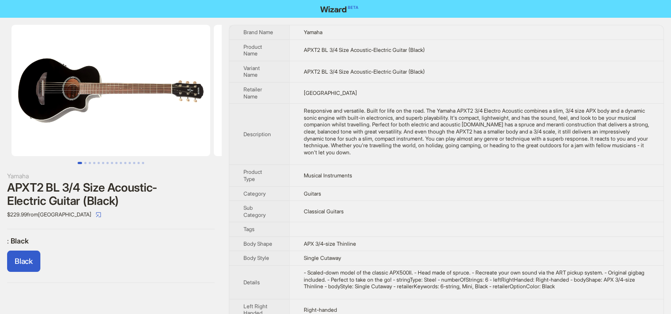
click at [409, 144] on div "Responsive and versatile. Built for life on the road. The Yamaha APXT2 3/4 Elec…" at bounding box center [477, 131] width 346 height 48
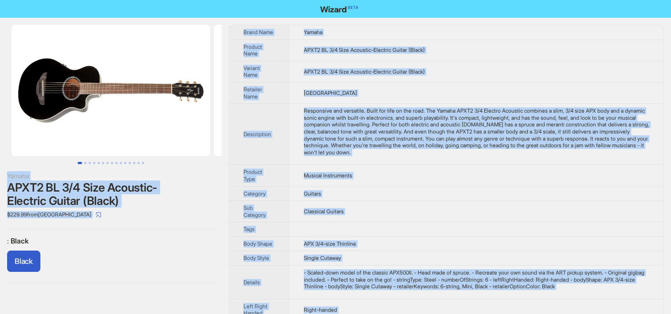
copy div "Yamaha APXT2 BL 3/4 Size Acoustic-Electric Guitar (Black) $229.99 from Brighton…"
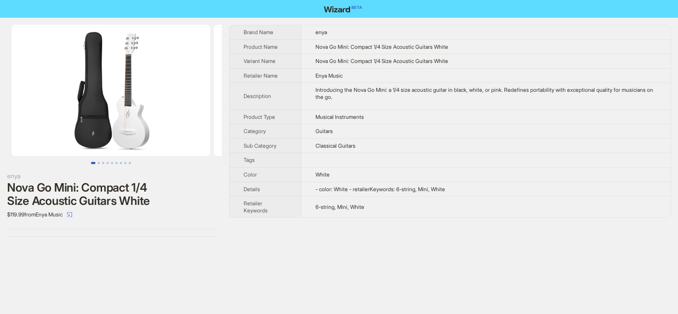
click at [310, 158] on td at bounding box center [485, 160] width 369 height 15
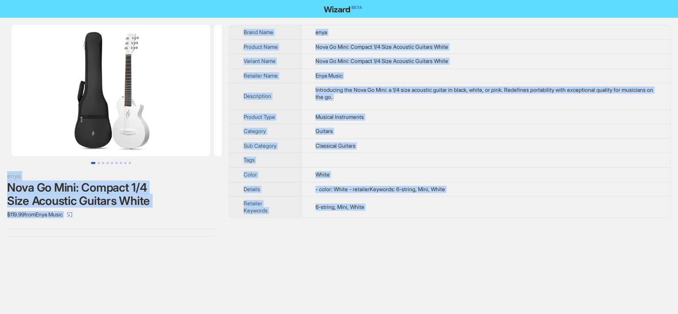
copy div "enya Nova Go Mini: Compact 1/4 Size Acoustic Guitars White $119.99 from Enya Mu…"
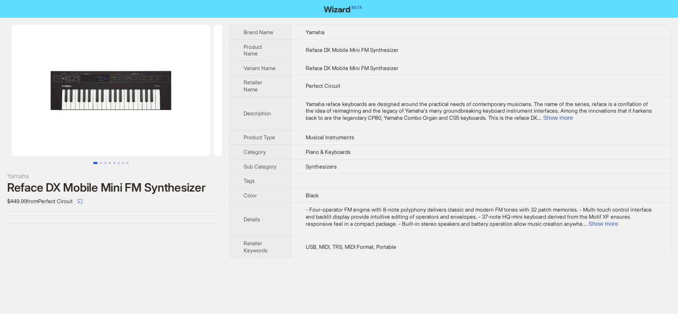
click at [305, 135] on td "Musical Instruments" at bounding box center [480, 137] width 379 height 15
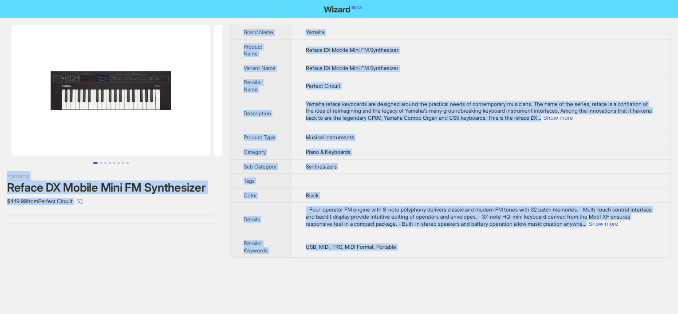
copy div "Yamaha Reface DX Mobile Mini FM Synthesizer $449.99 from Perfect Circuit Brand …"
